Goal: Task Accomplishment & Management: Manage account settings

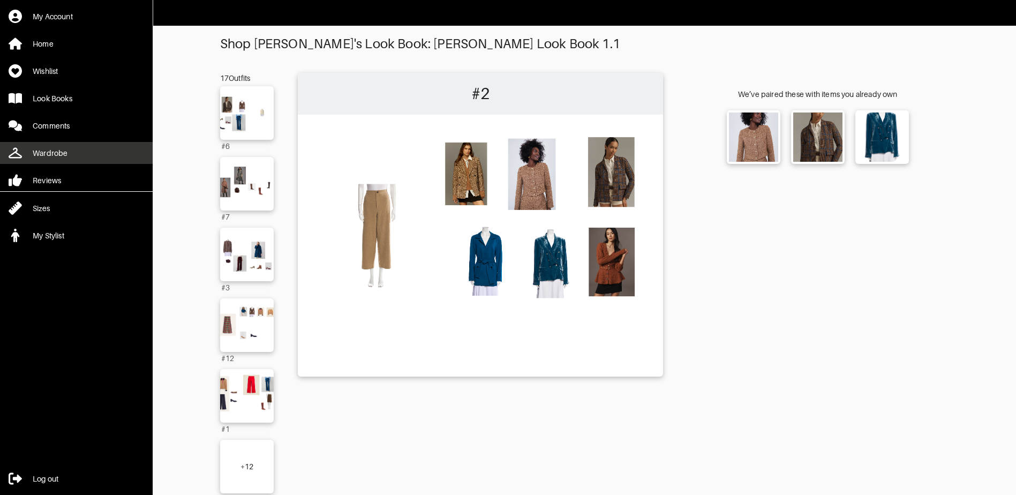
click at [56, 149] on div "Wardrobe" at bounding box center [50, 153] width 35 height 11
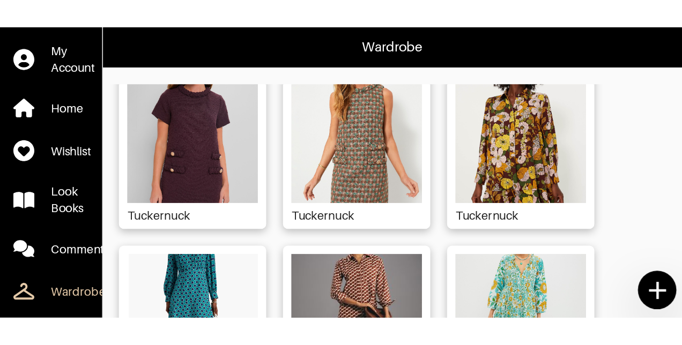
scroll to position [1125, 0]
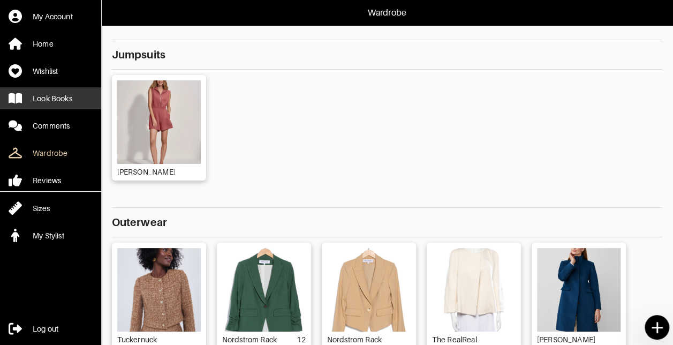
click at [57, 91] on link "Look Books" at bounding box center [50, 98] width 101 height 22
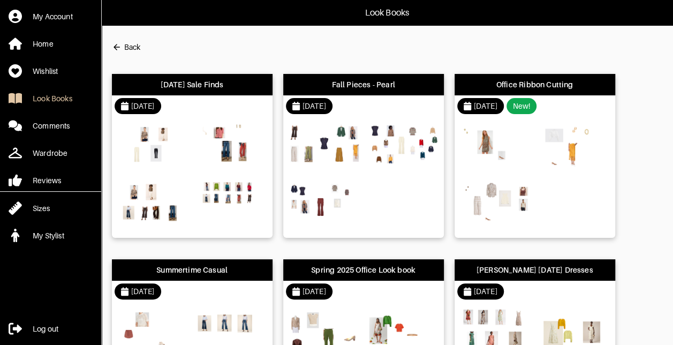
click at [226, 221] on img at bounding box center [231, 205] width 72 height 51
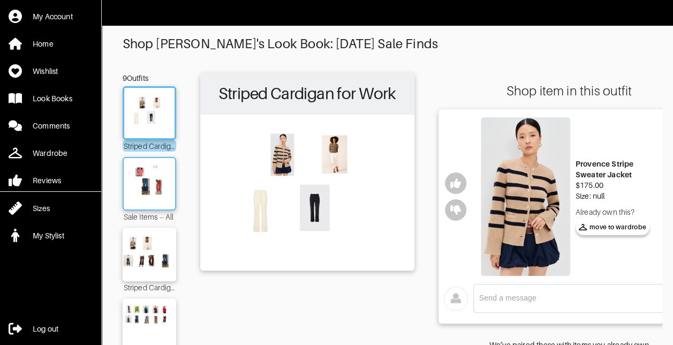
click at [170, 199] on img at bounding box center [150, 183] width 58 height 41
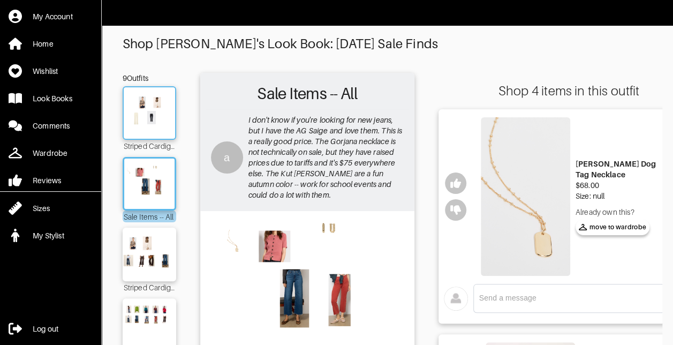
click at [161, 130] on img at bounding box center [150, 113] width 58 height 41
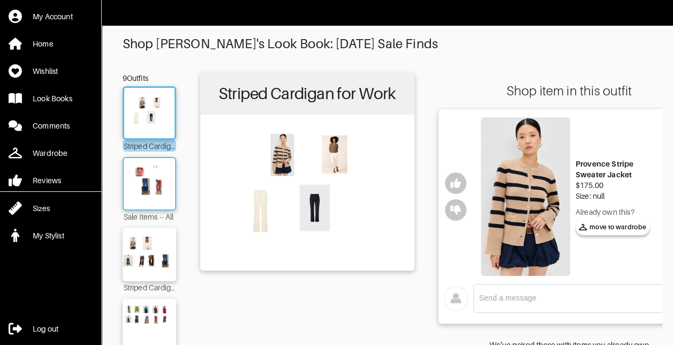
click at [157, 177] on img at bounding box center [150, 183] width 58 height 41
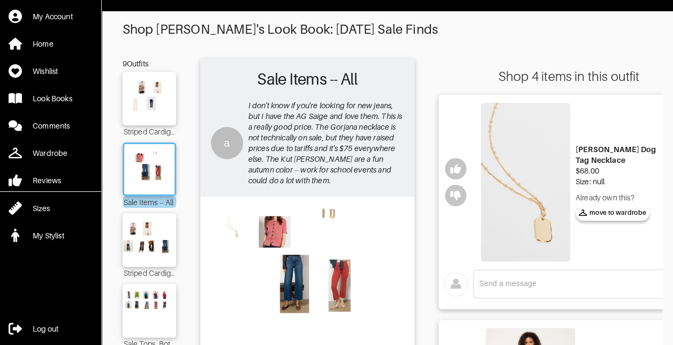
scroll to position [11, 0]
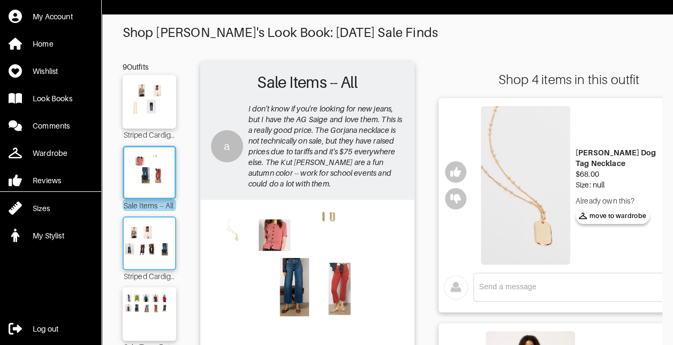
click at [166, 246] on img at bounding box center [150, 243] width 58 height 41
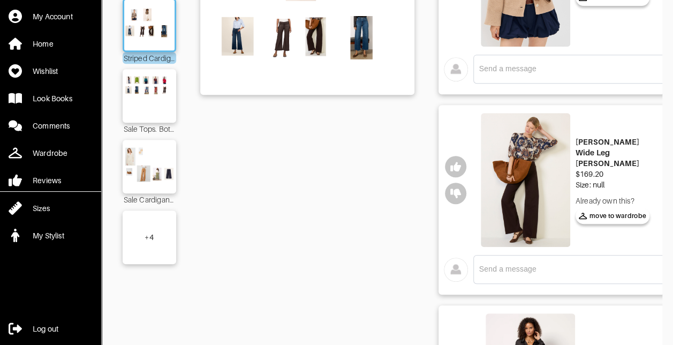
scroll to position [226, 0]
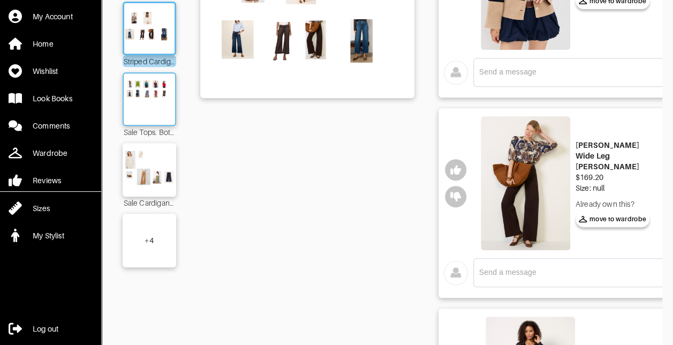
click at [162, 111] on img at bounding box center [150, 99] width 58 height 41
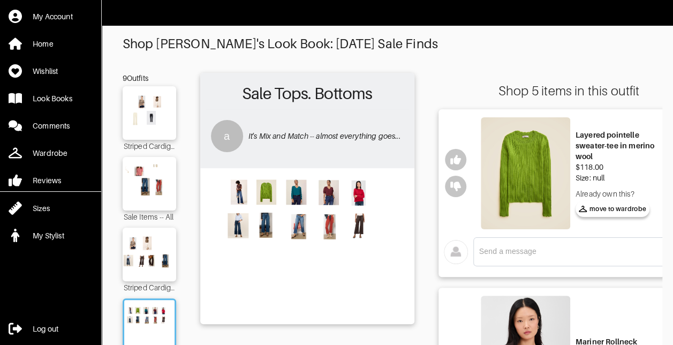
click at [538, 176] on img at bounding box center [525, 173] width 89 height 112
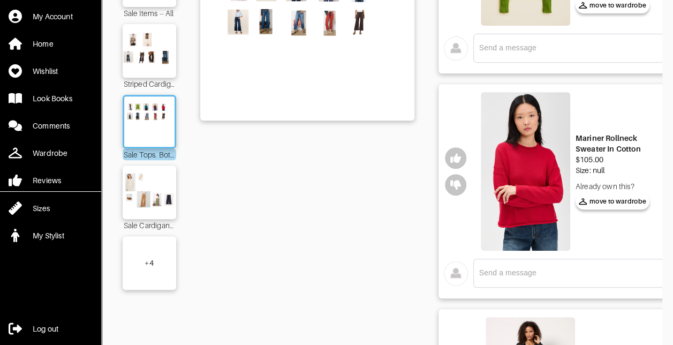
scroll to position [133, 0]
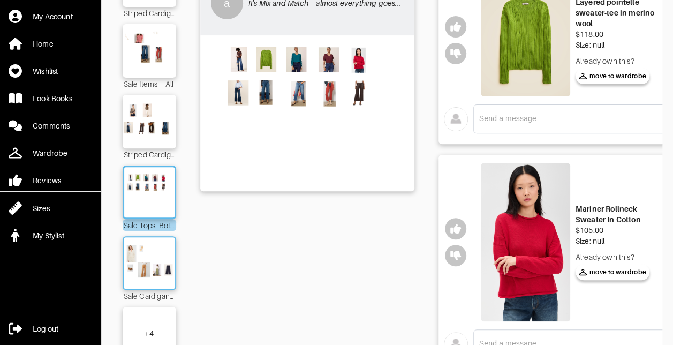
click at [143, 260] on img at bounding box center [150, 263] width 58 height 41
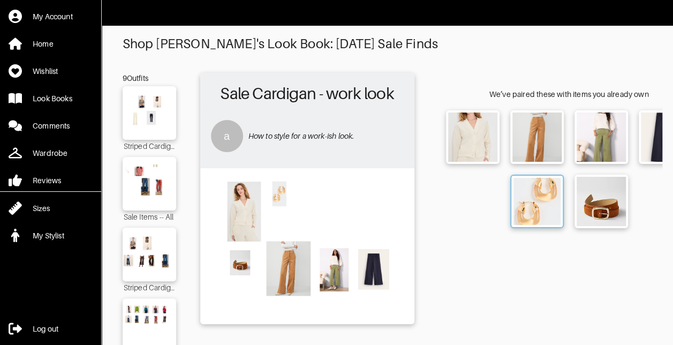
click at [529, 218] on img at bounding box center [537, 201] width 47 height 47
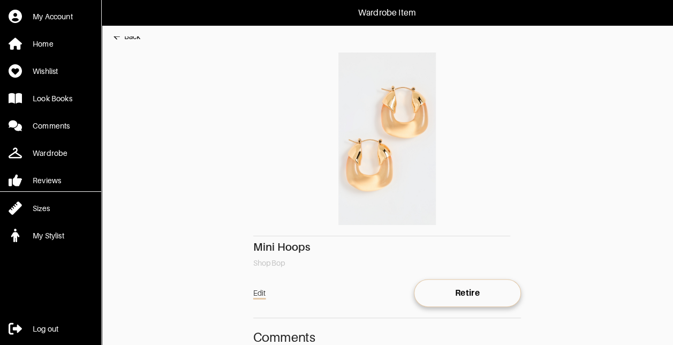
click at [131, 38] on div "Back" at bounding box center [132, 36] width 16 height 11
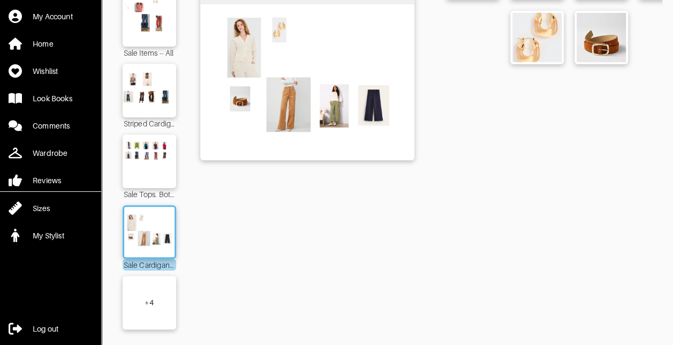
scroll to position [179, 0]
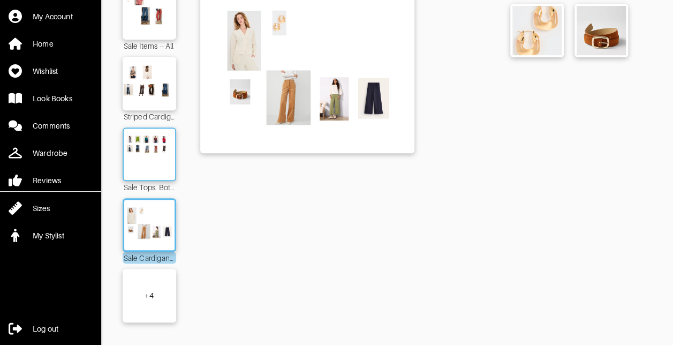
click at [153, 143] on img at bounding box center [150, 154] width 58 height 41
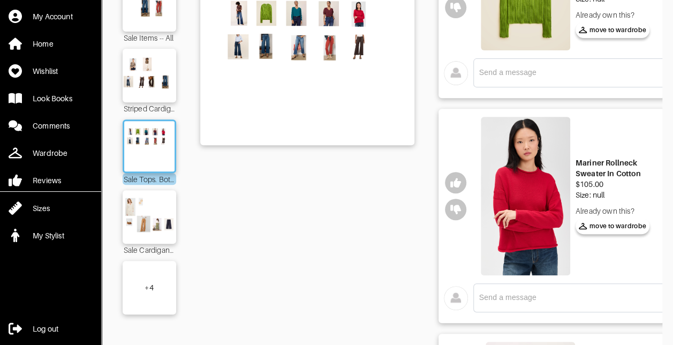
click at [164, 289] on div "+ 4" at bounding box center [150, 288] width 54 height 54
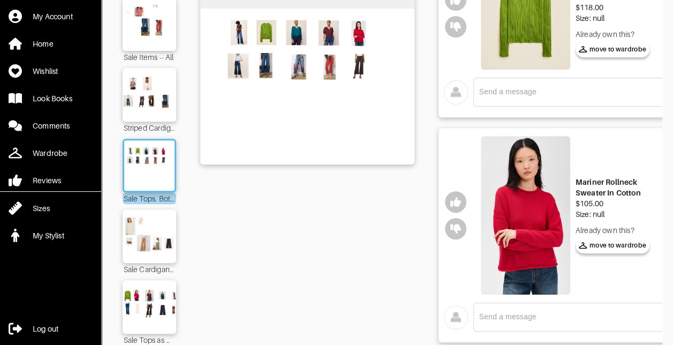
scroll to position [233, 0]
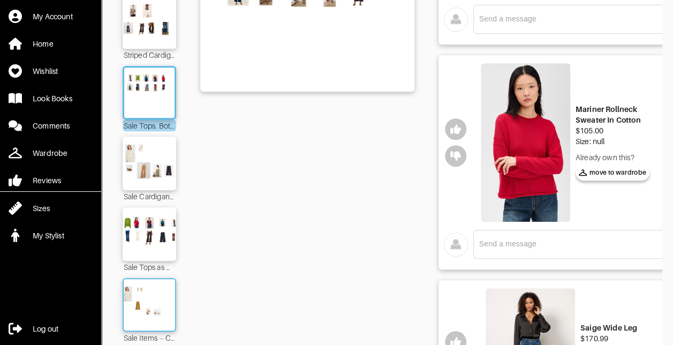
click at [154, 296] on img at bounding box center [150, 305] width 58 height 41
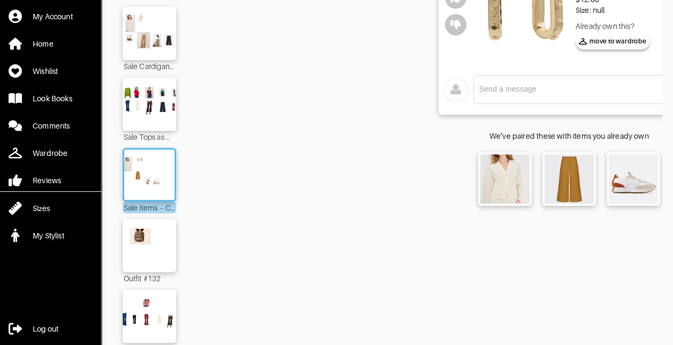
scroll to position [393, 0]
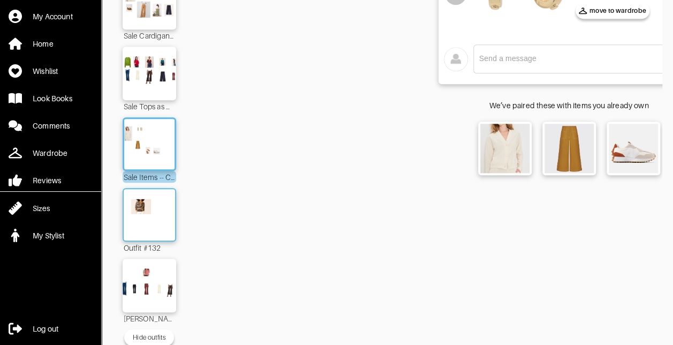
click at [162, 220] on img at bounding box center [150, 214] width 58 height 41
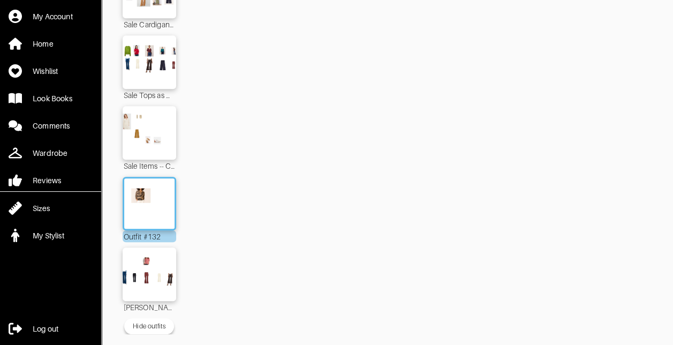
scroll to position [413, 0]
click at [159, 269] on img at bounding box center [150, 274] width 58 height 41
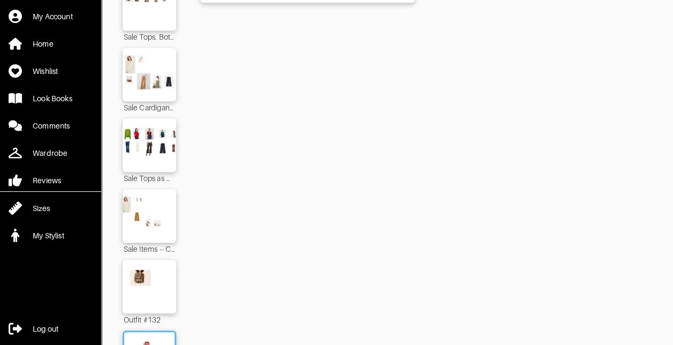
scroll to position [413, 0]
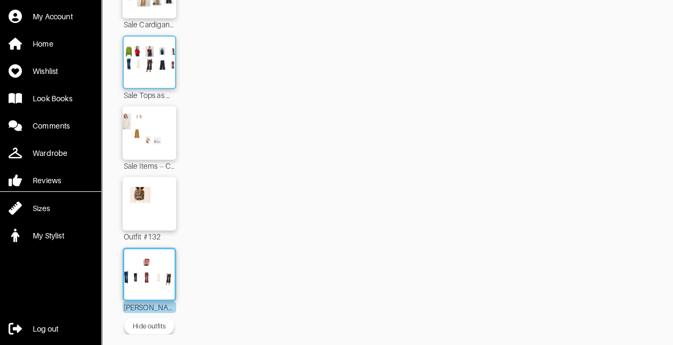
click at [169, 73] on img at bounding box center [150, 62] width 58 height 41
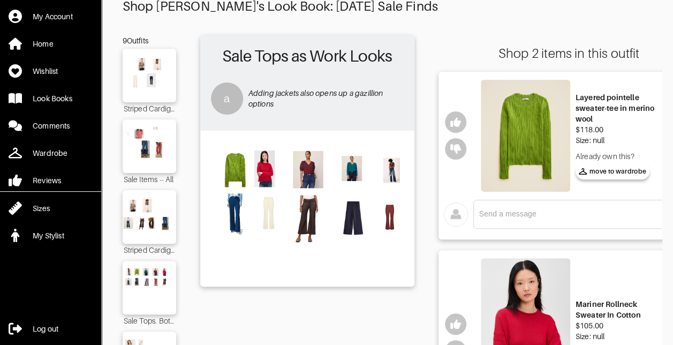
scroll to position [38, 0]
click at [610, 174] on span "move to wardrobe" at bounding box center [613, 172] width 68 height 10
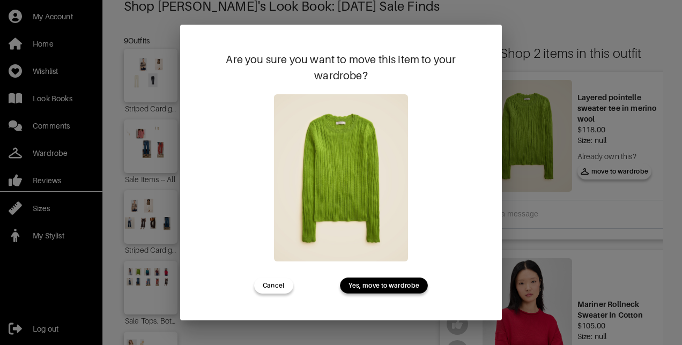
click at [401, 288] on span "Yes, move to wardrobe" at bounding box center [383, 286] width 71 height 10
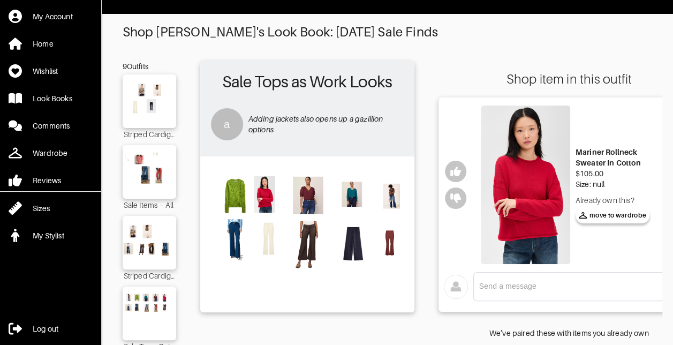
scroll to position [0, 0]
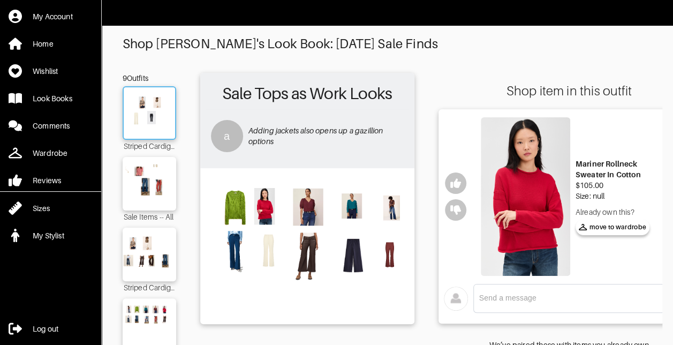
click at [158, 116] on img at bounding box center [150, 113] width 58 height 41
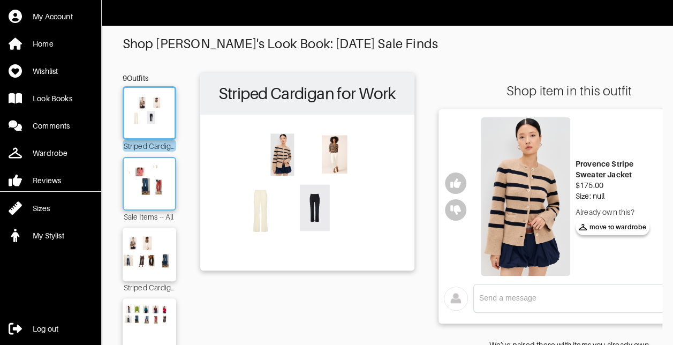
click at [158, 190] on img at bounding box center [150, 183] width 58 height 41
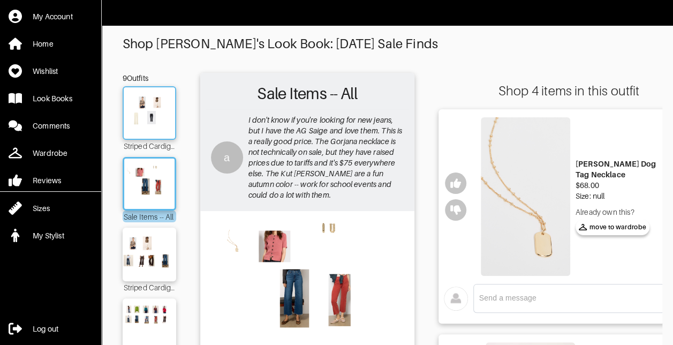
click at [163, 135] on div at bounding box center [150, 113] width 54 height 54
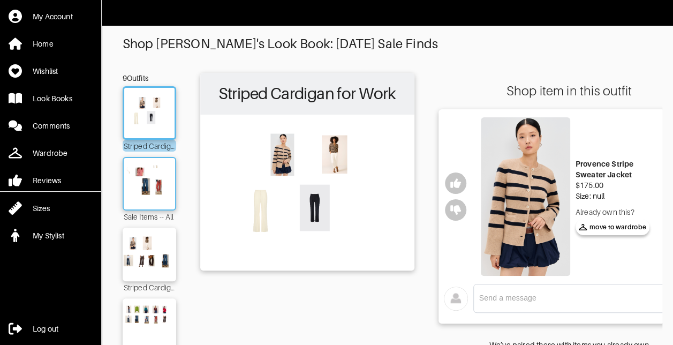
click at [162, 189] on img at bounding box center [150, 183] width 58 height 41
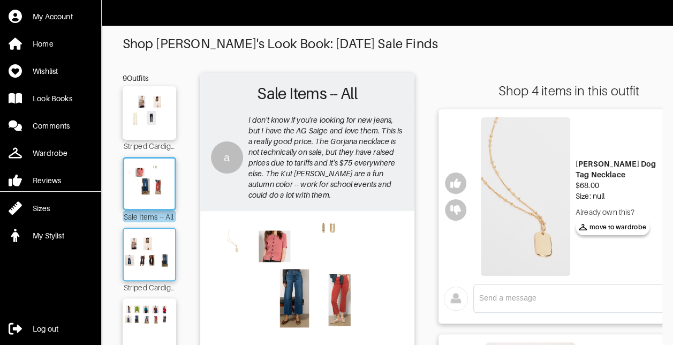
click at [153, 256] on img at bounding box center [150, 254] width 58 height 41
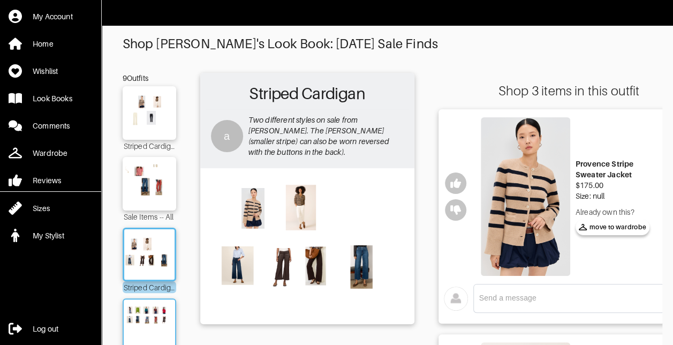
click at [151, 311] on img at bounding box center [150, 325] width 58 height 41
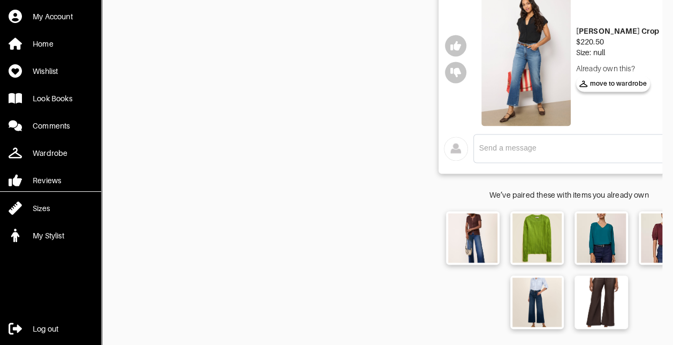
scroll to position [758, 0]
click at [57, 100] on div "Look Books" at bounding box center [53, 98] width 40 height 11
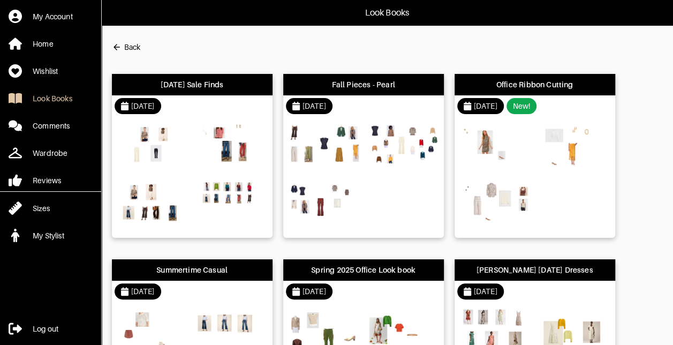
click at [564, 221] on div at bounding box center [535, 177] width 161 height 121
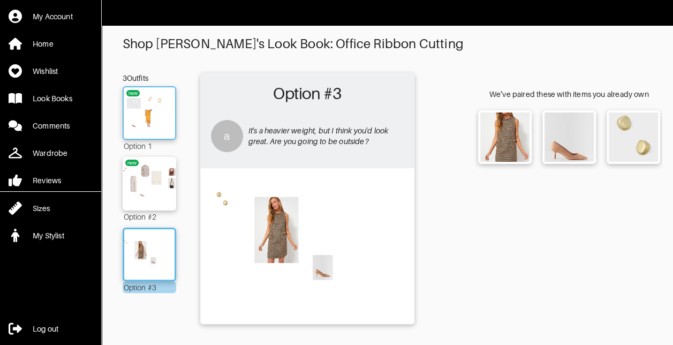
click at [169, 121] on img at bounding box center [150, 113] width 58 height 41
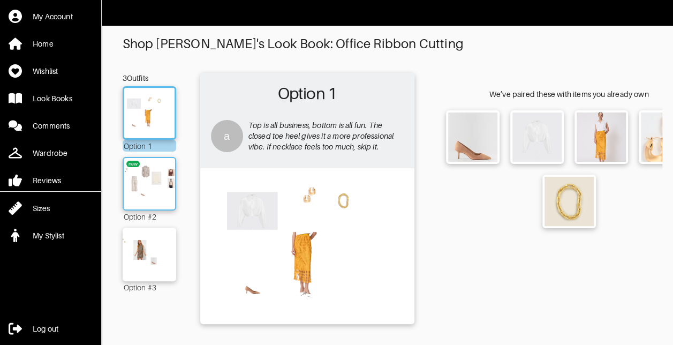
click at [164, 197] on img at bounding box center [150, 183] width 58 height 41
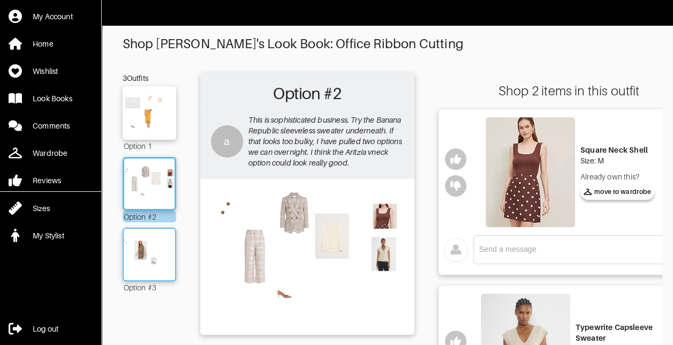
click at [159, 253] on img at bounding box center [150, 254] width 58 height 41
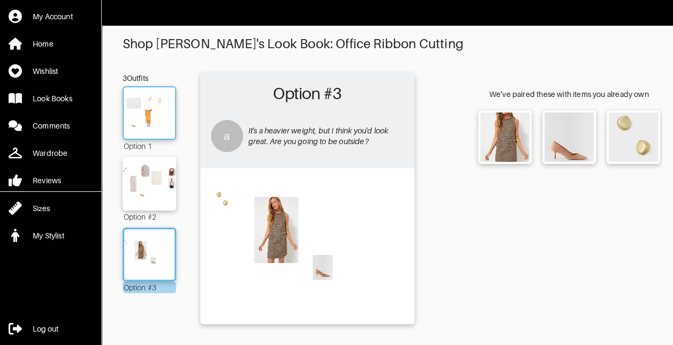
click at [159, 127] on img at bounding box center [150, 113] width 58 height 41
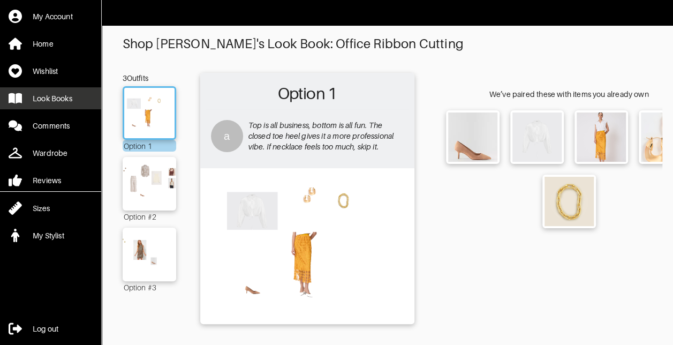
click at [55, 105] on link "Look Books" at bounding box center [50, 98] width 101 height 22
